Goal: Find specific page/section: Find specific page/section

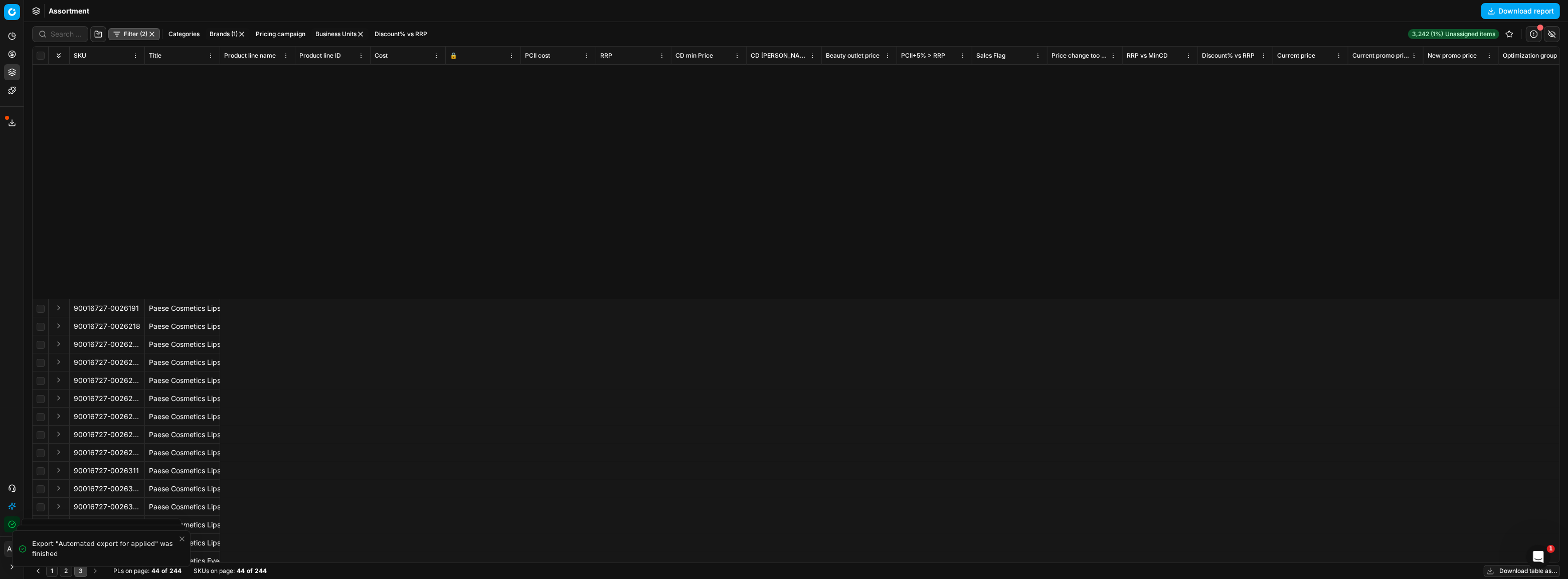
scroll to position [303, 5246]
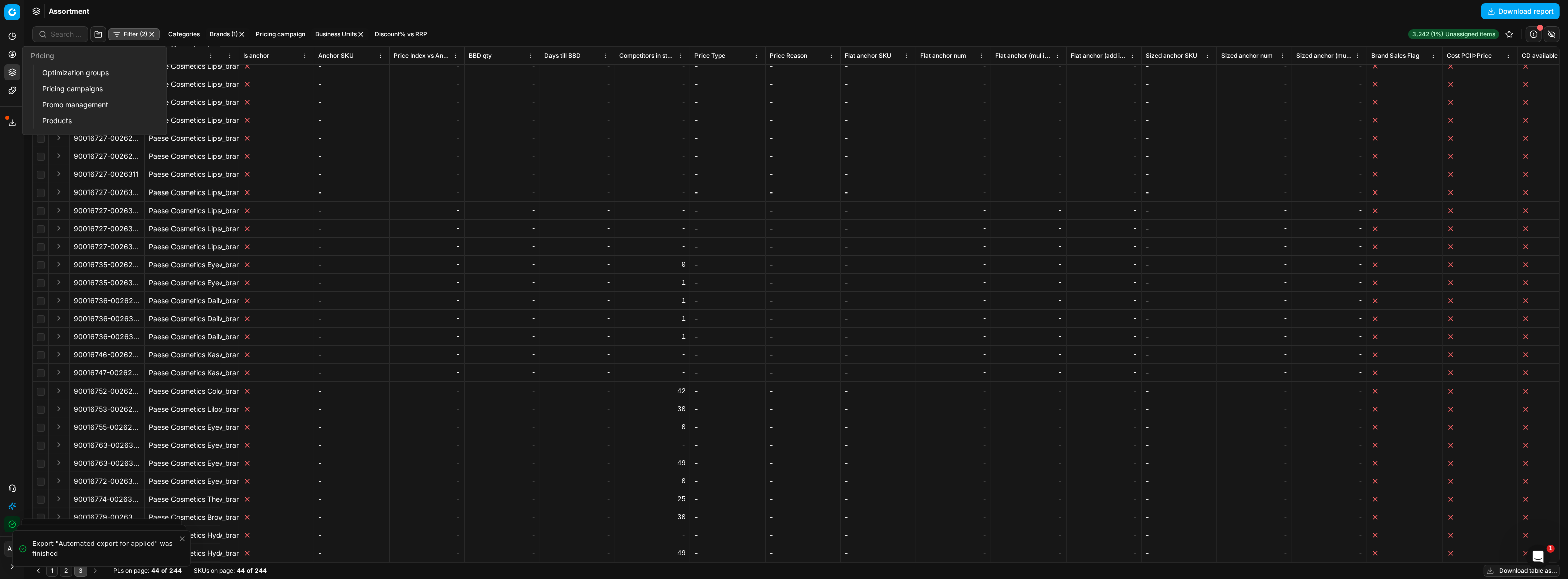
click at [63, 87] on link "Pricing campaigns" at bounding box center [97, 88] width 117 height 14
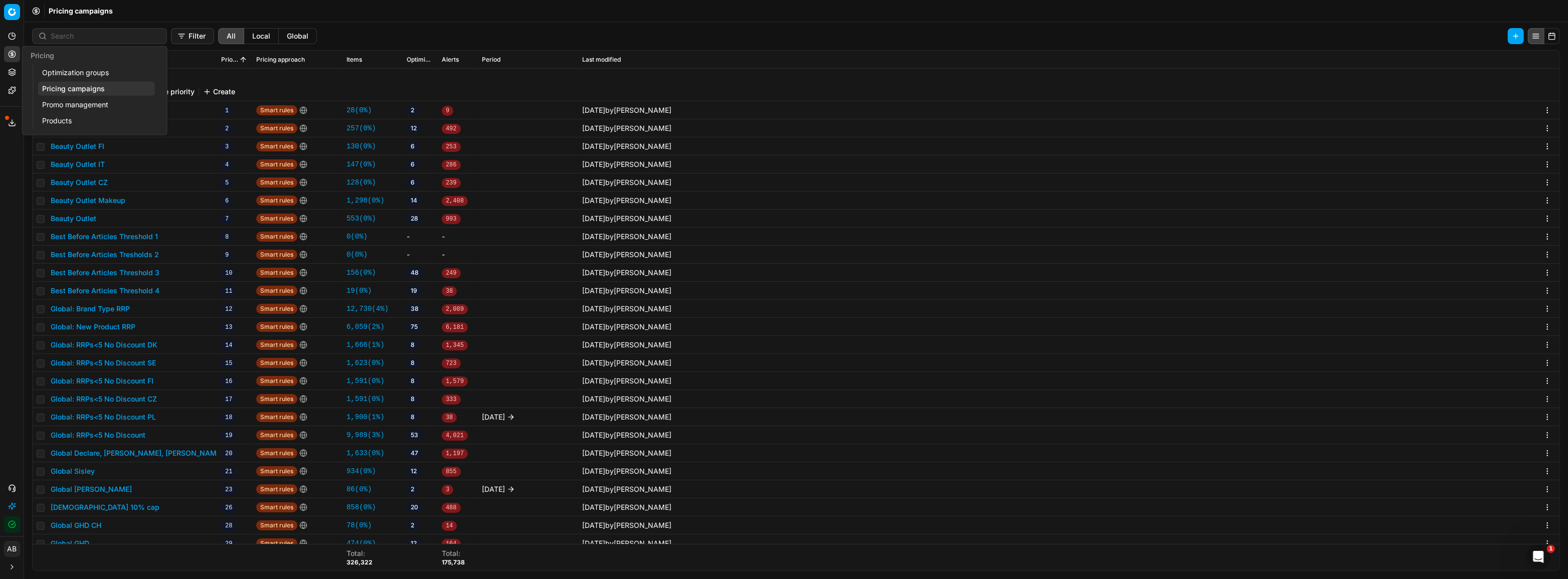
click at [86, 66] on link "Optimization groups" at bounding box center [97, 72] width 117 height 14
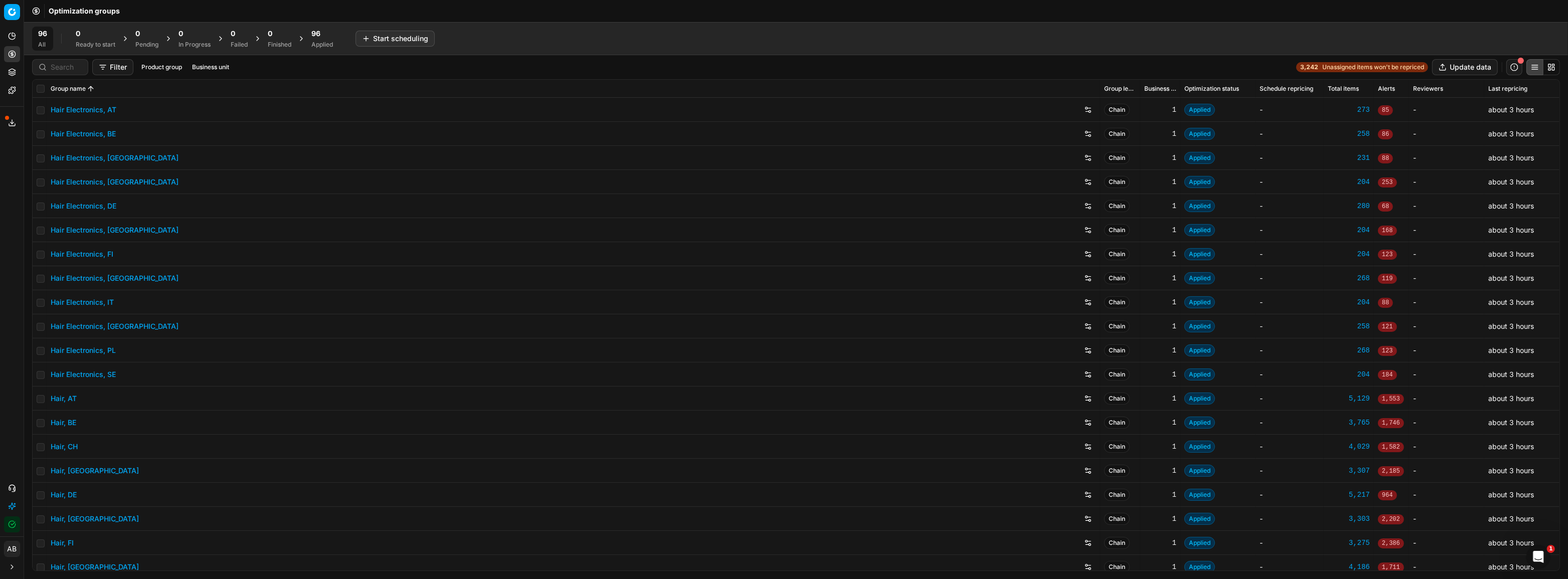
click at [312, 36] on div "96 Applied" at bounding box center [322, 39] width 33 height 24
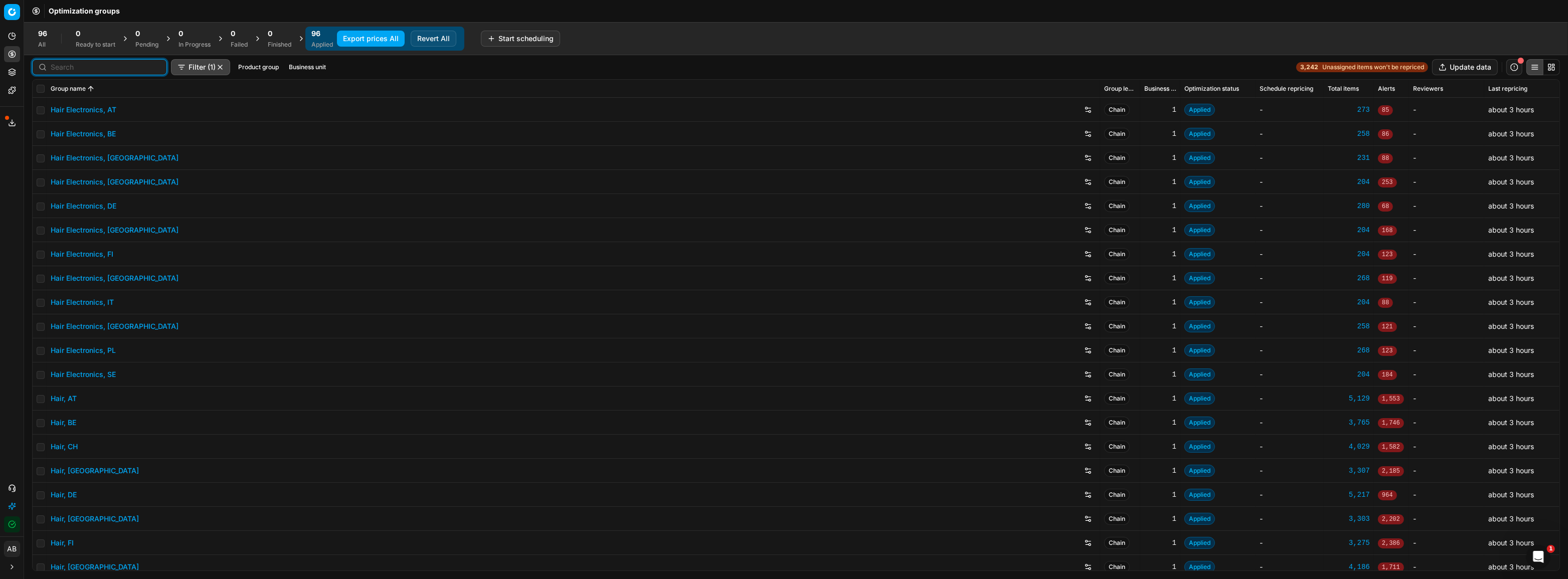
click at [69, 66] on input at bounding box center [105, 67] width 110 height 10
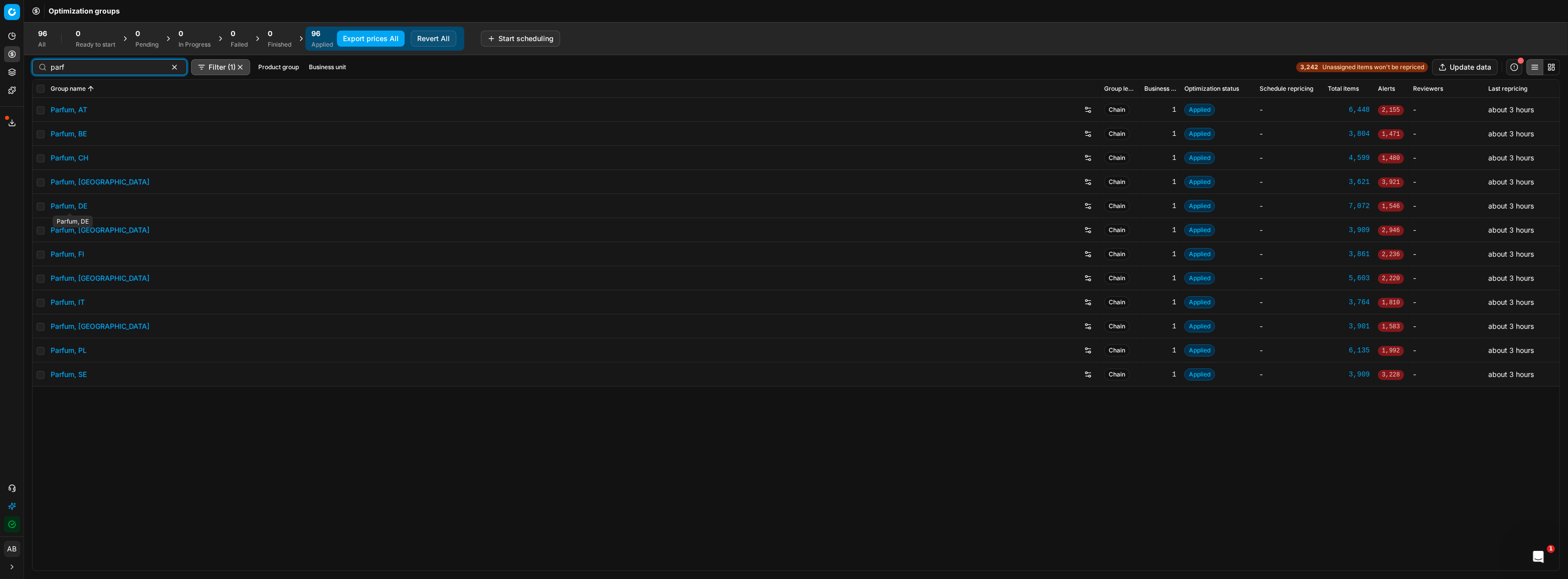
type input "parf"
click at [79, 207] on link "Parfum, DE" at bounding box center [69, 206] width 37 height 10
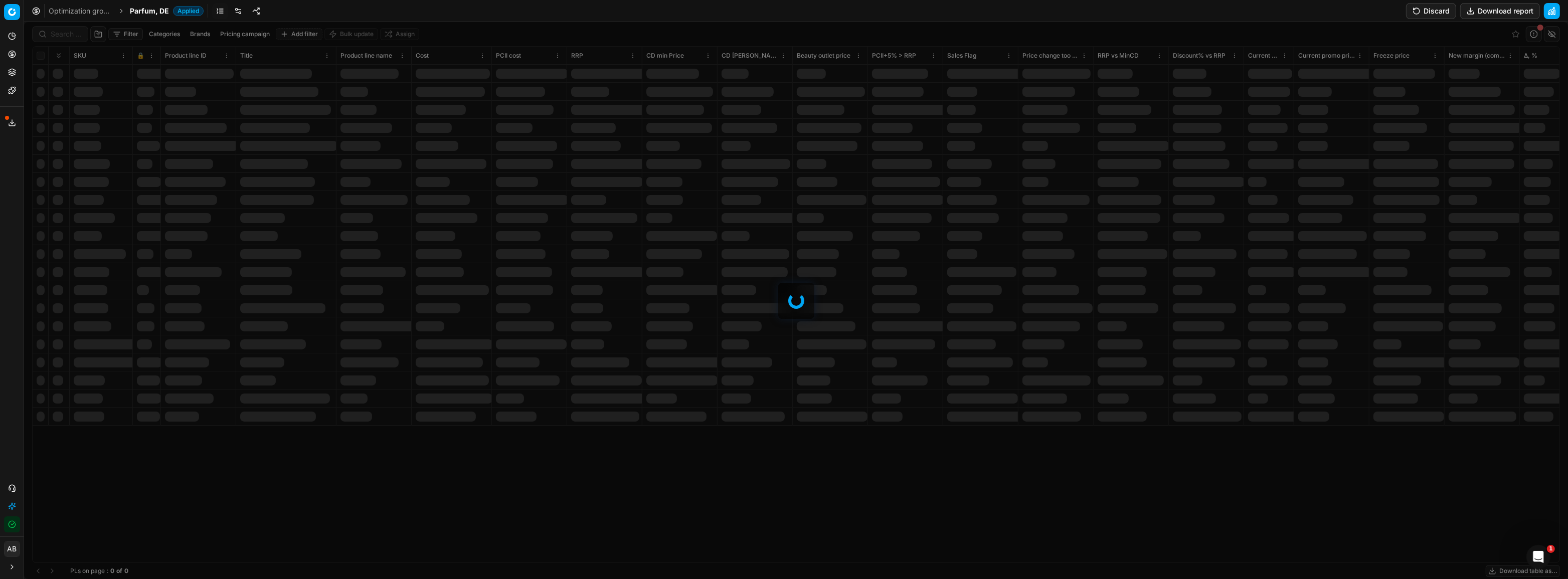
click at [68, 32] on div at bounding box center [796, 300] width 1544 height 557
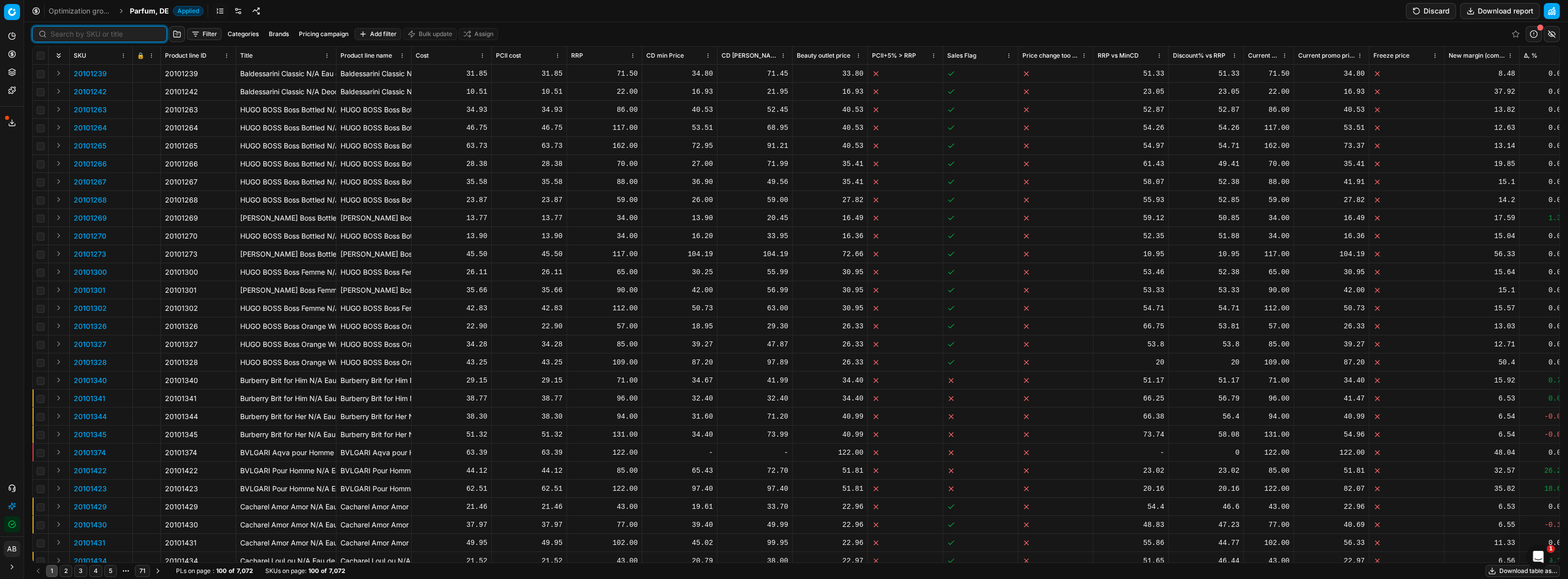
click at [71, 33] on input at bounding box center [105, 34] width 110 height 10
paste input "80017759-100"
type input "80017759-100"
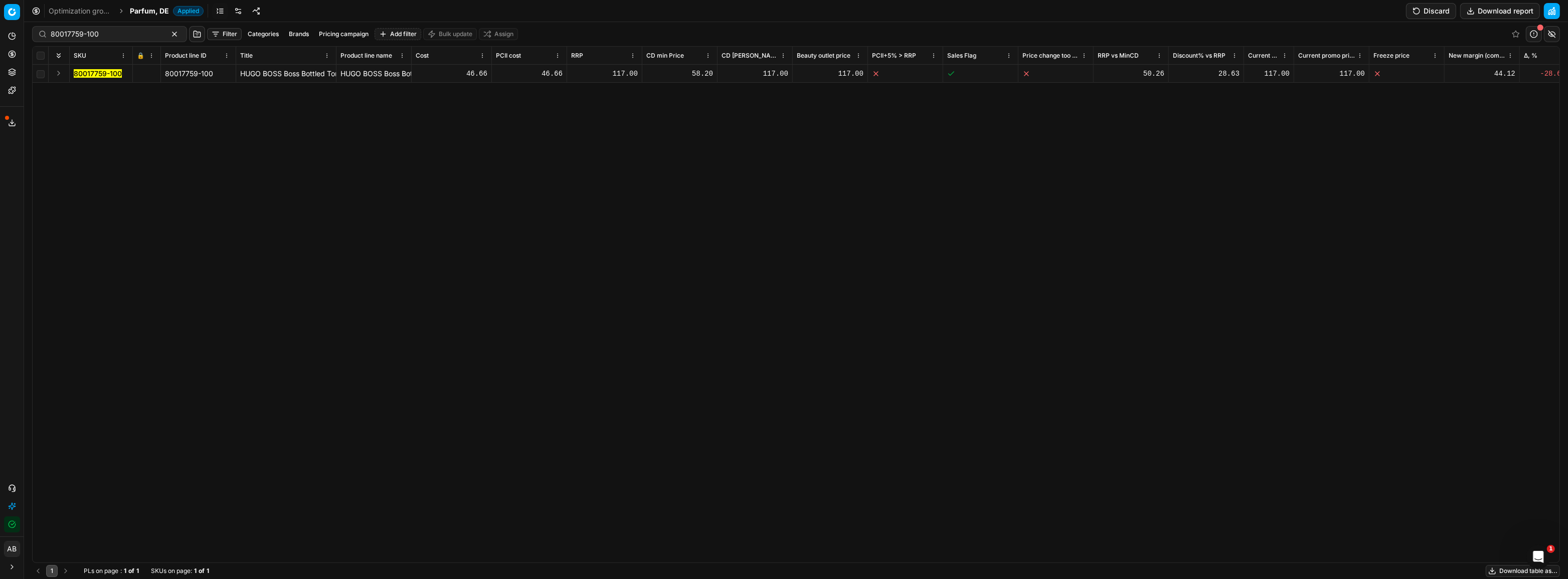
click at [102, 72] on mark "80017759-100" at bounding box center [97, 74] width 48 height 9
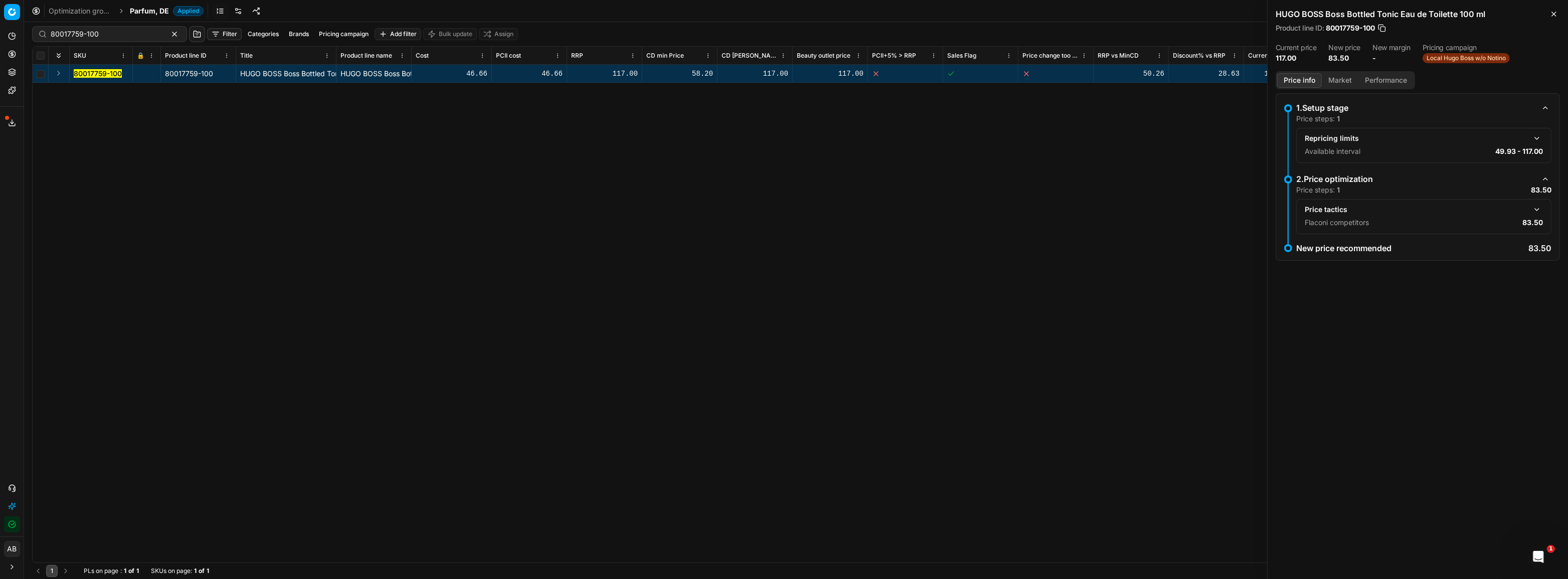
click at [1337, 77] on button "Market" at bounding box center [1340, 80] width 37 height 15
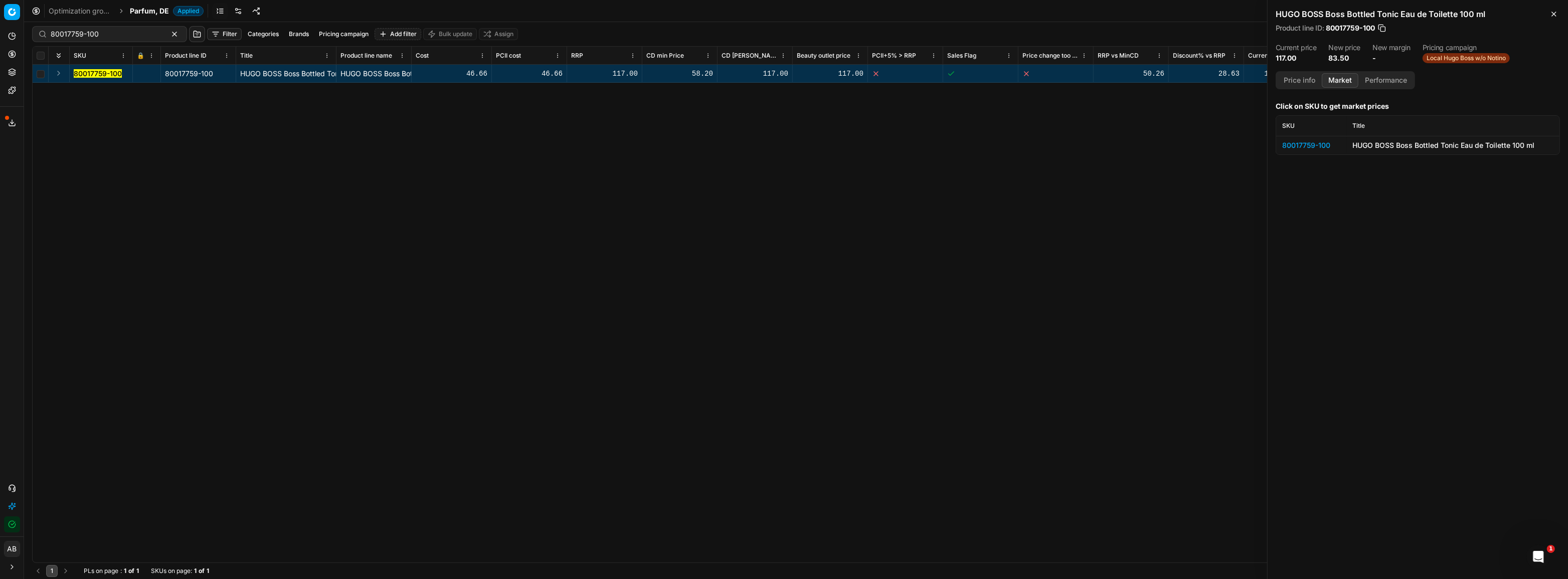
click at [1309, 141] on div "80017759-100" at bounding box center [1311, 146] width 58 height 10
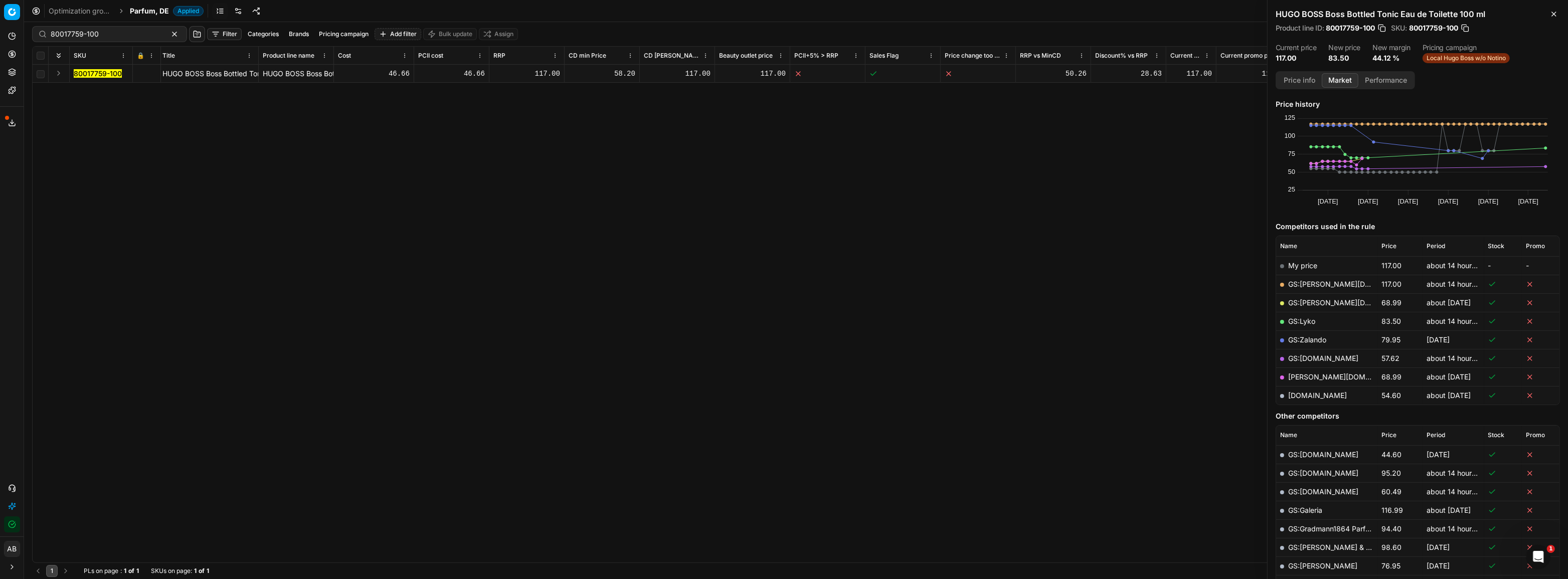
scroll to position [0, 102]
click at [1487, 10] on h2 "HUGO BOSS Boss Bottled Tonic Eau de Toilette 100 ml" at bounding box center [1418, 14] width 284 height 12
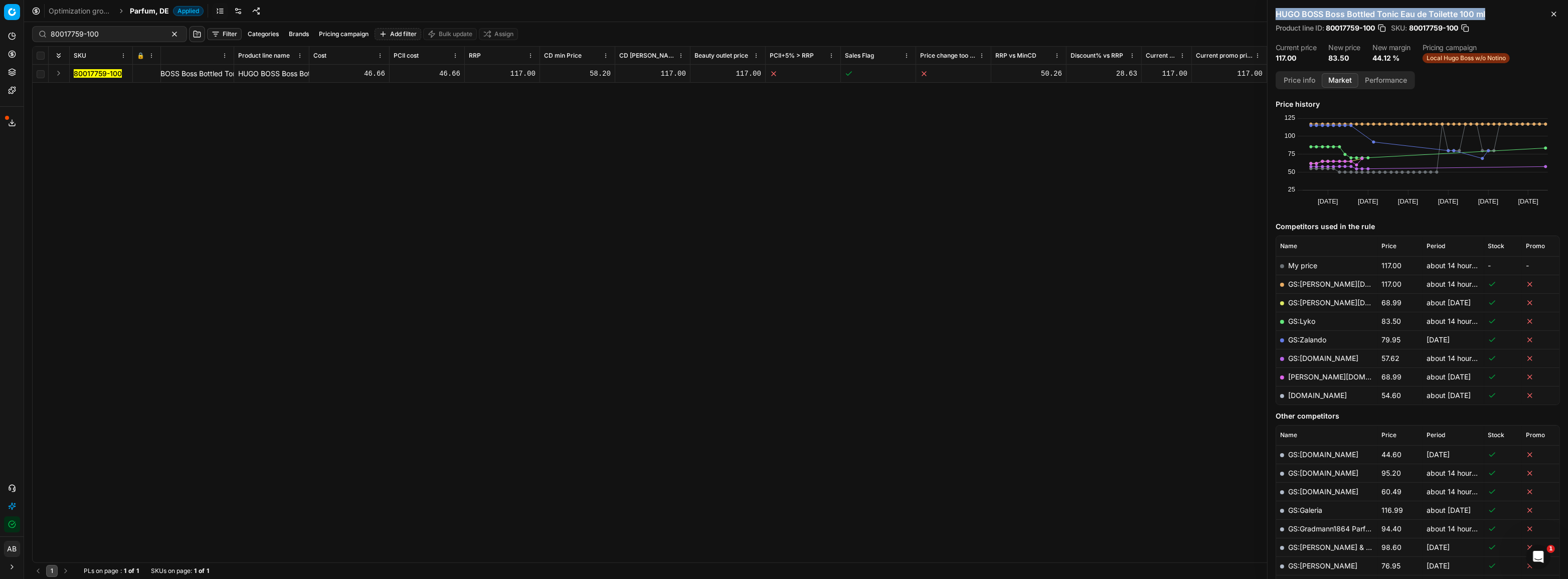
drag, startPoint x: 1489, startPoint y: 15, endPoint x: 1278, endPoint y: 17, distance: 211.0
click at [1278, 17] on h2 "HUGO BOSS Boss Bottled Tonic Eau de Toilette 100 ml" at bounding box center [1418, 14] width 284 height 12
copy h2 "HUGO BOSS Boss Bottled Tonic Eau de Toilette 100 ml"
